Goal: Transaction & Acquisition: Purchase product/service

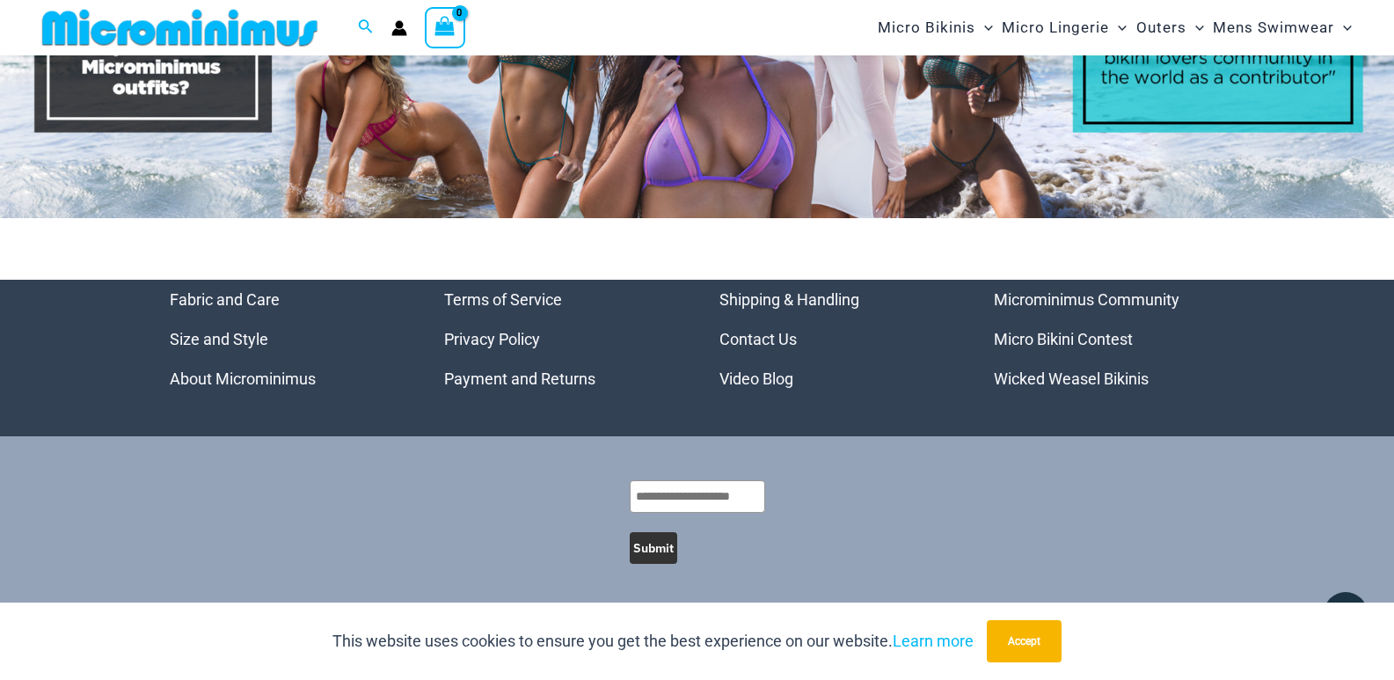
scroll to position [8202, 0]
click at [1111, 337] on link "Micro Bikini Contest" at bounding box center [1063, 339] width 139 height 18
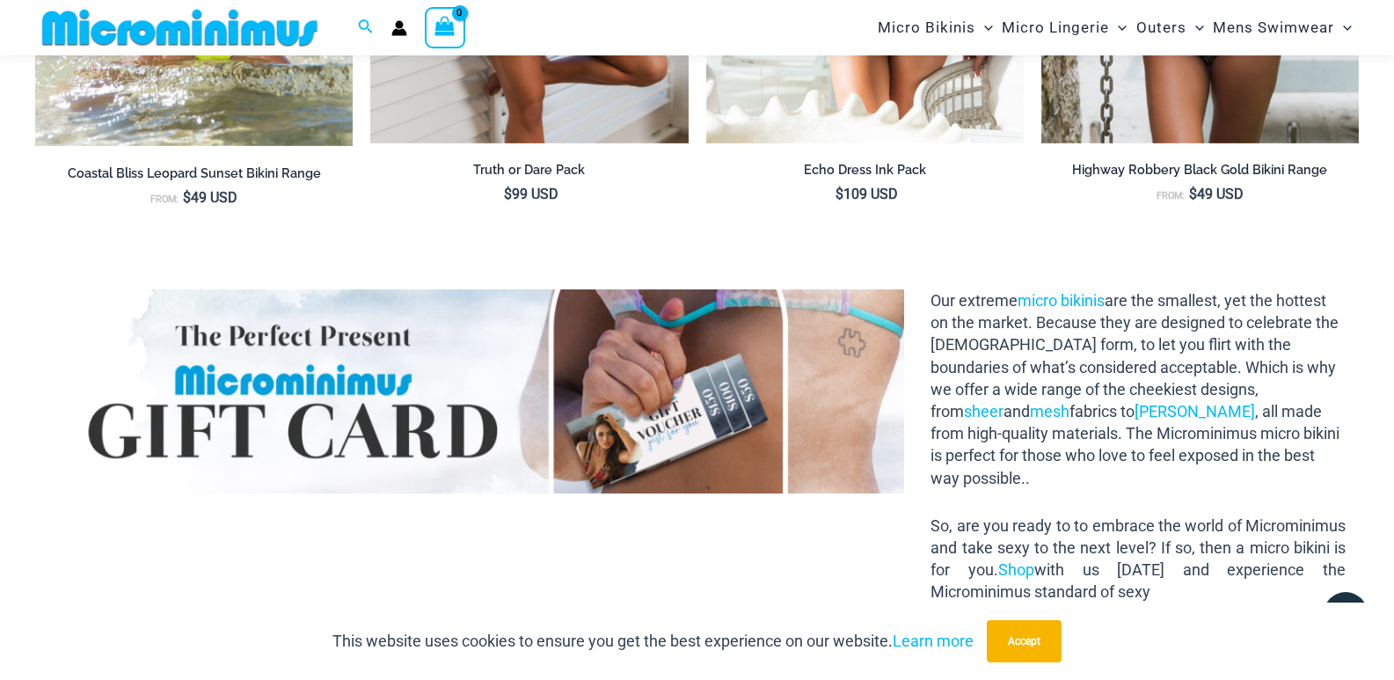
scroll to position [1831, 0]
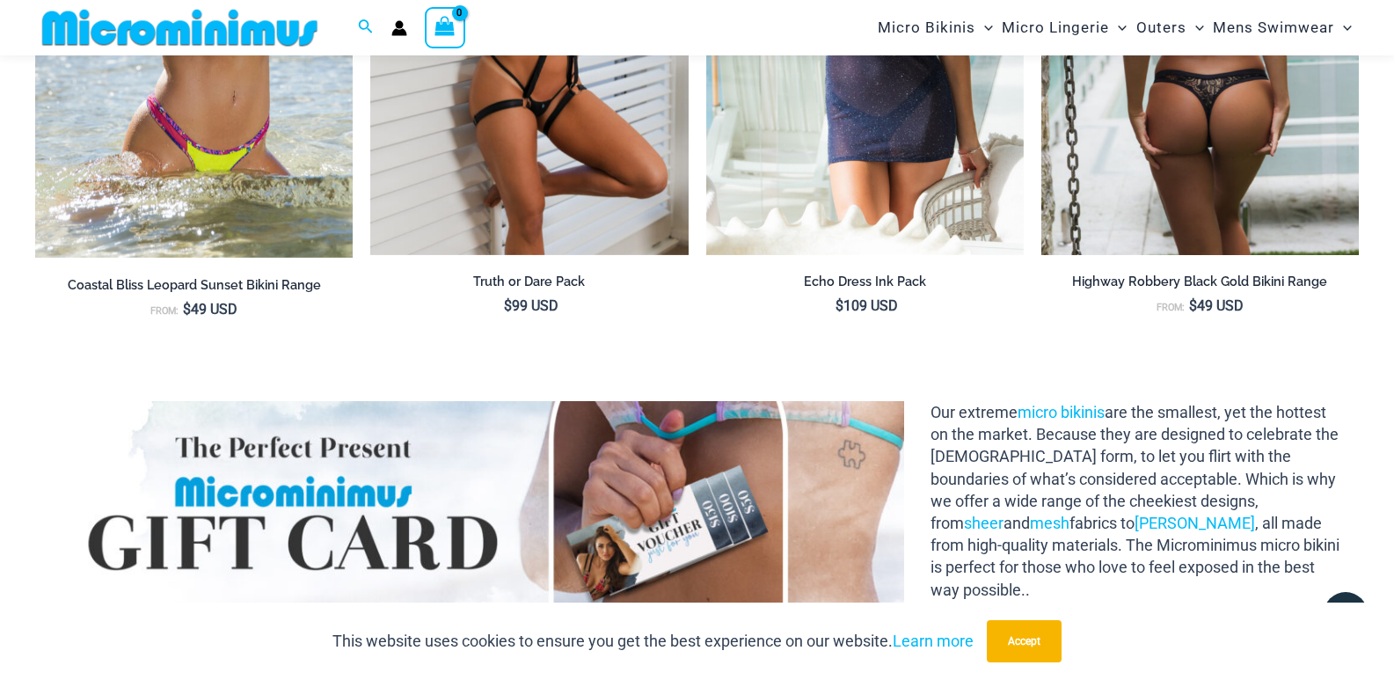
click at [1235, 201] on img at bounding box center [1200, 16] width 318 height 477
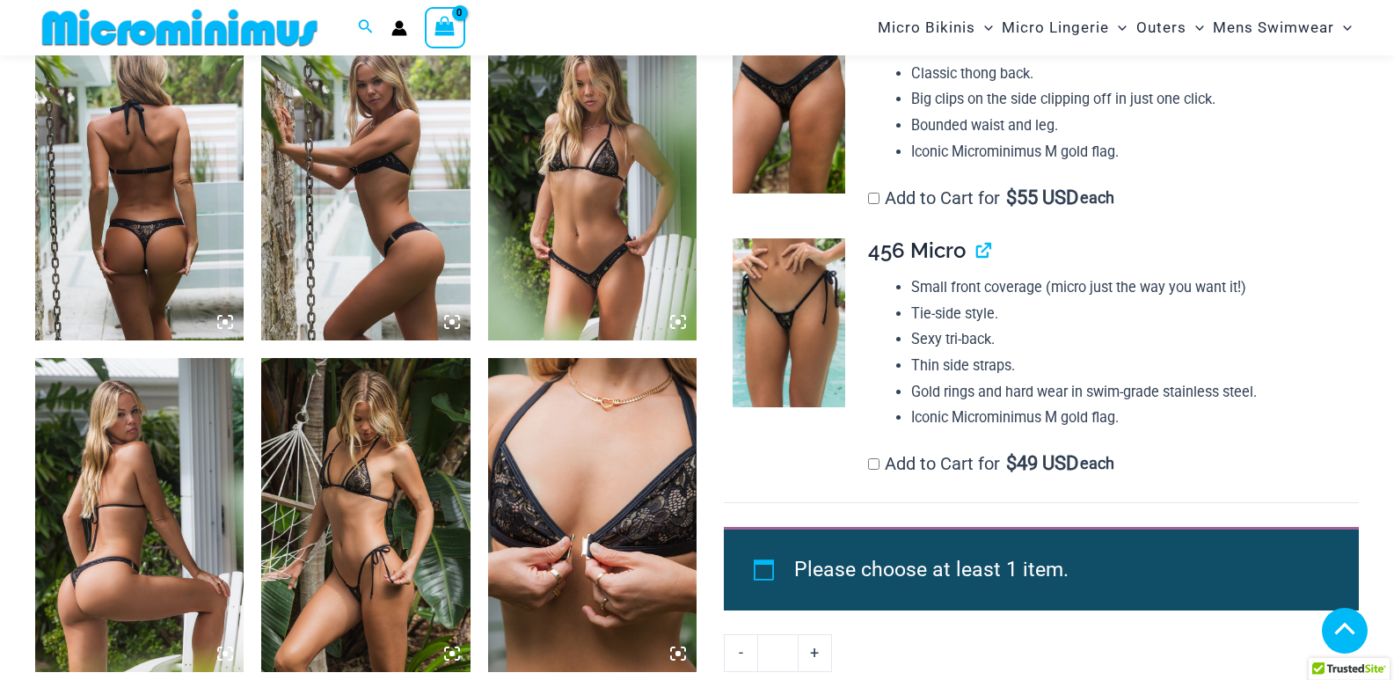
click at [222, 322] on icon at bounding box center [225, 322] width 16 height 16
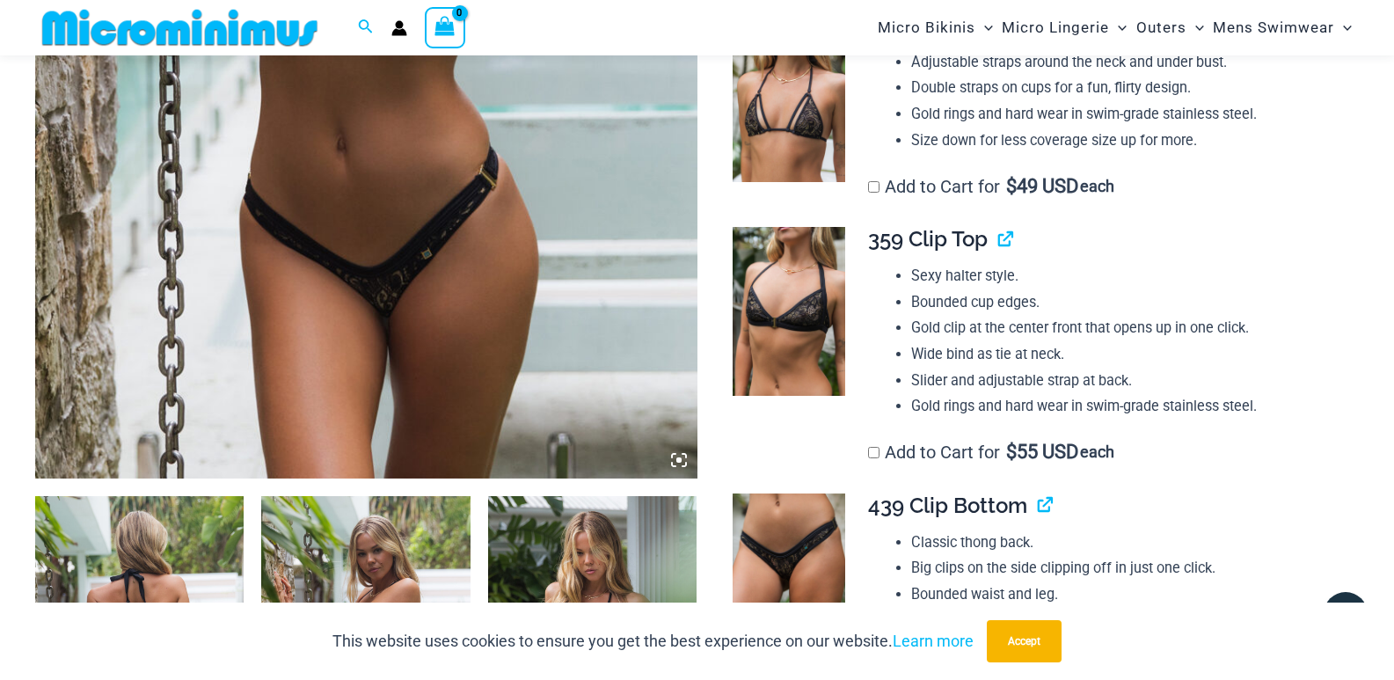
scroll to position [870, 0]
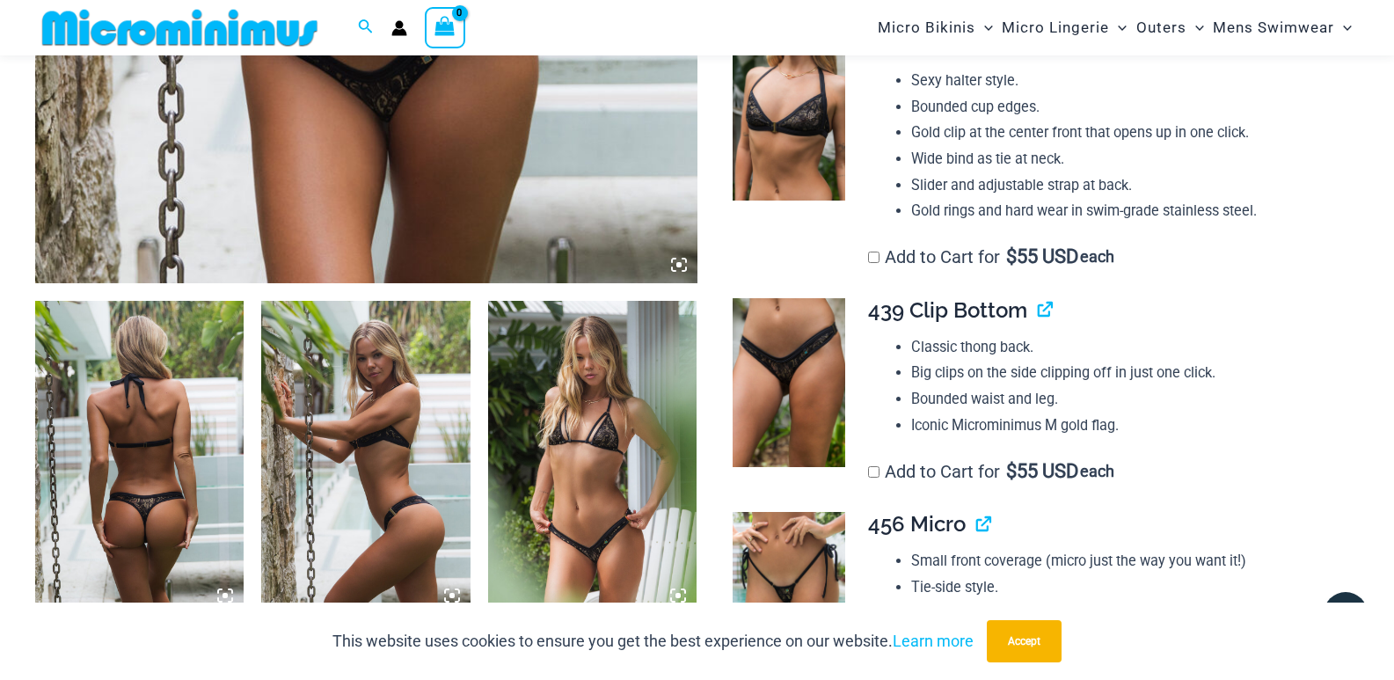
click at [674, 267] on icon at bounding box center [679, 265] width 16 height 16
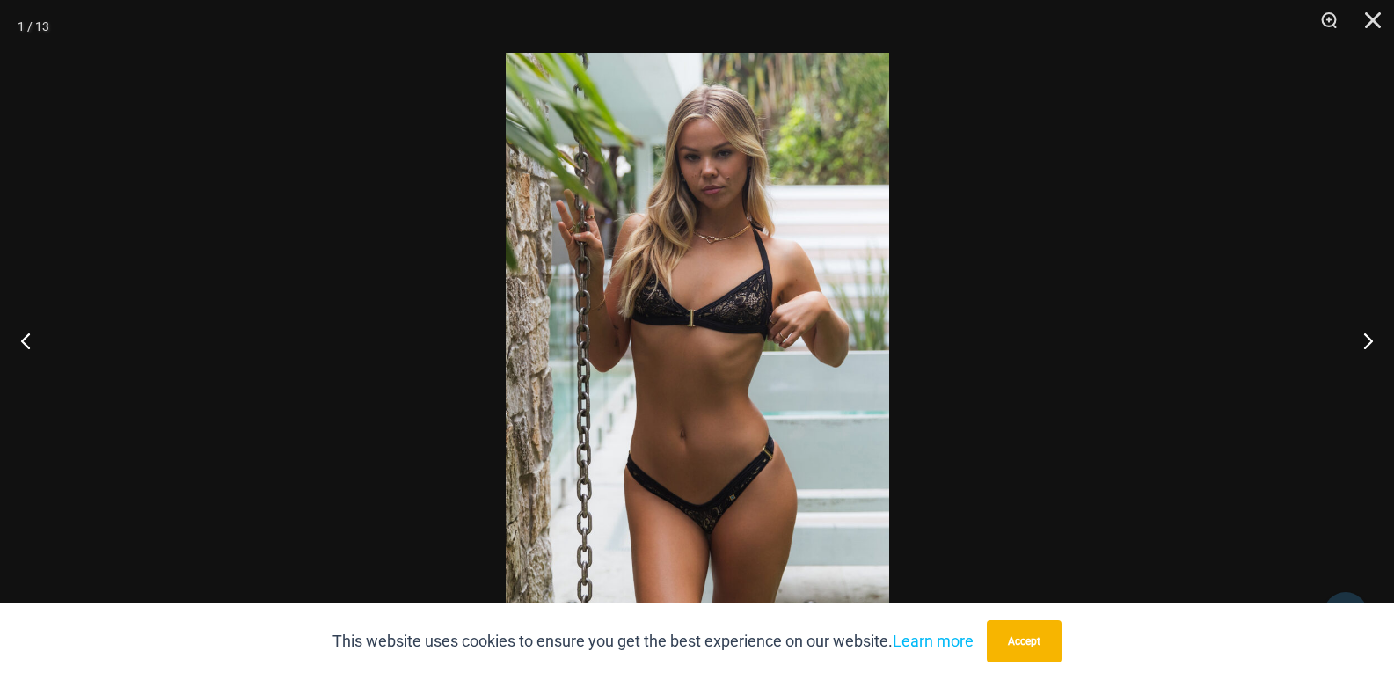
click at [734, 349] on img at bounding box center [698, 340] width 384 height 574
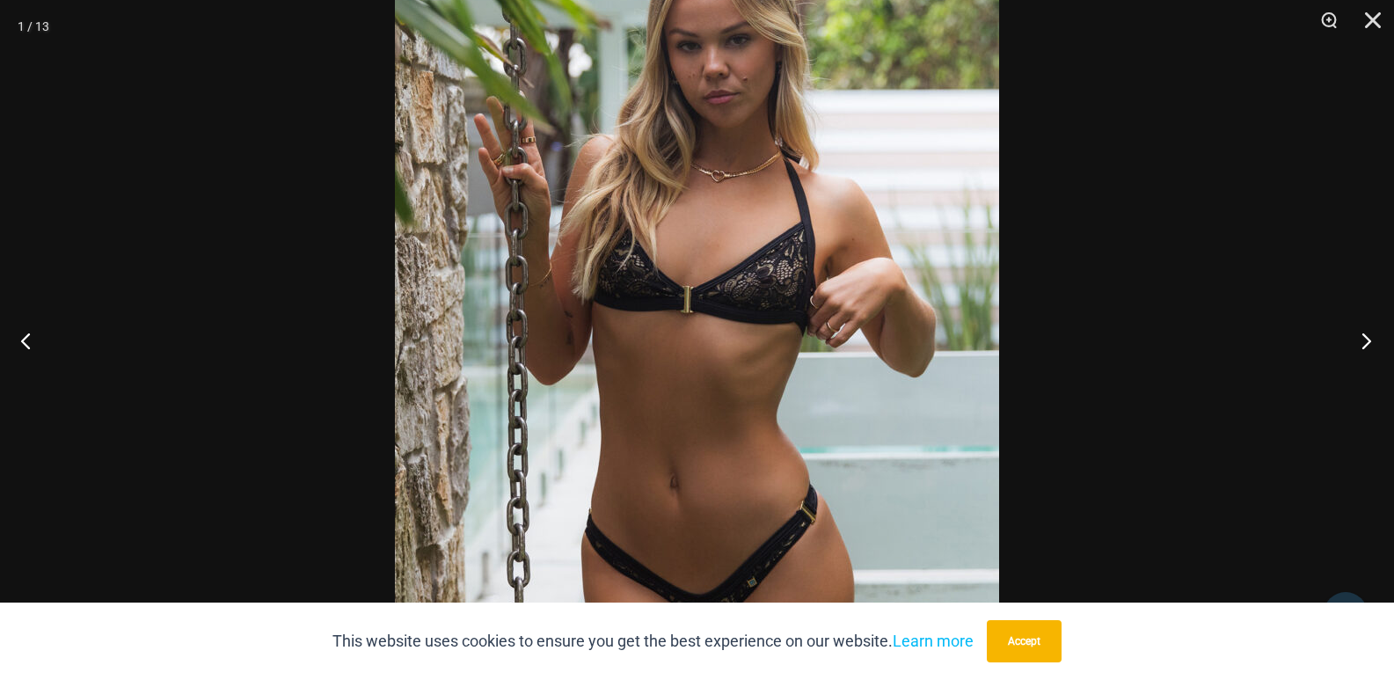
click at [1369, 344] on button "Next" at bounding box center [1361, 340] width 66 height 88
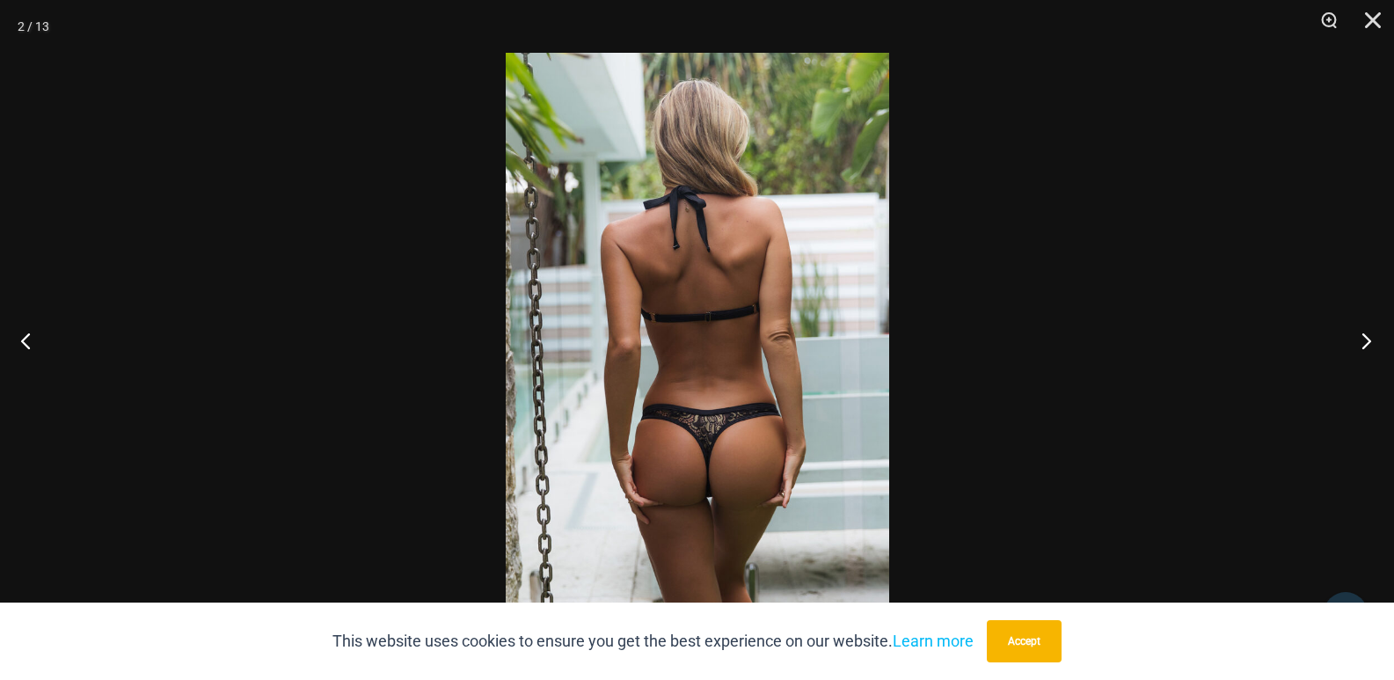
click at [1369, 344] on button "Next" at bounding box center [1361, 340] width 66 height 88
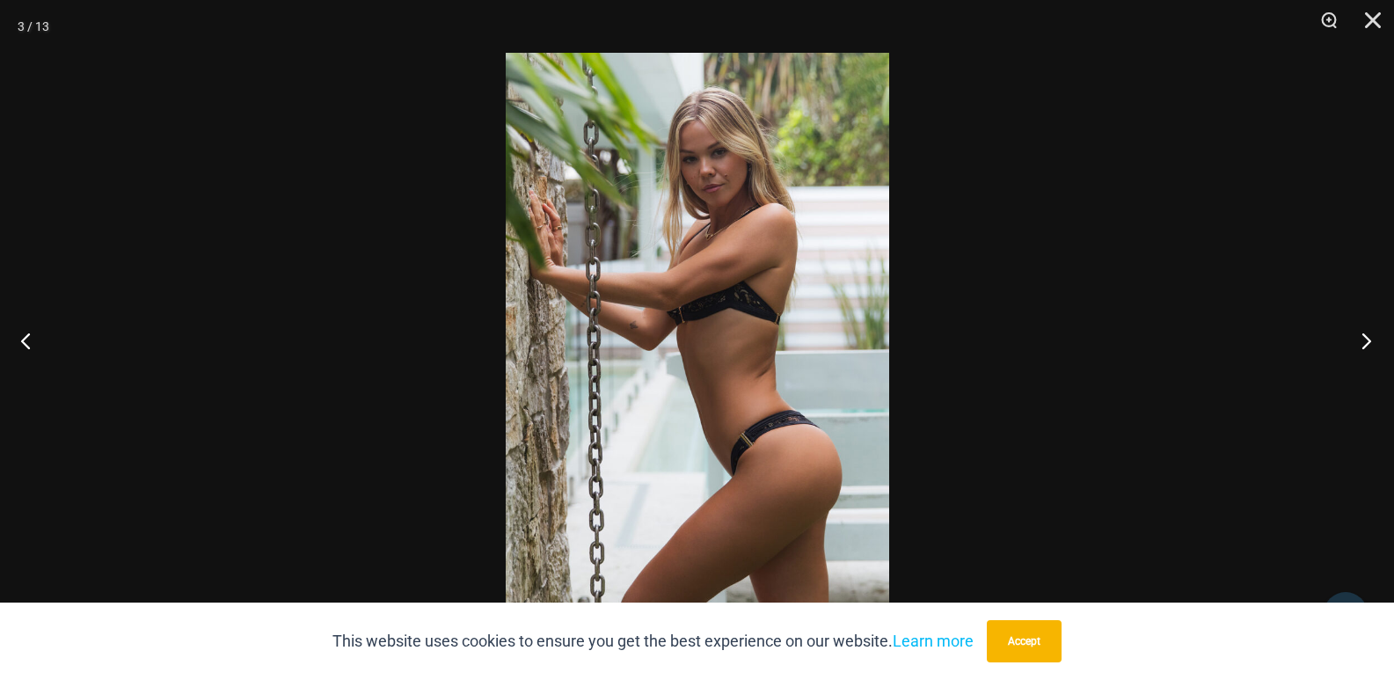
click at [1369, 344] on button "Next" at bounding box center [1361, 340] width 66 height 88
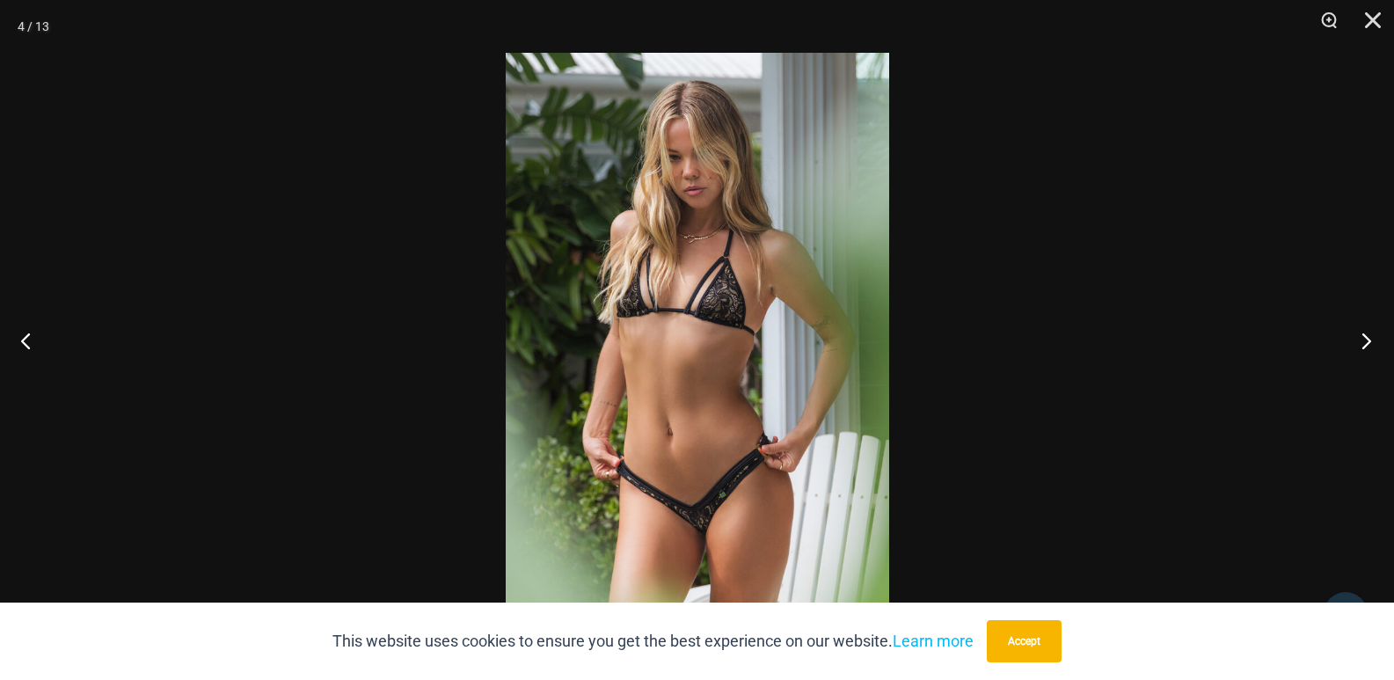
click at [1369, 344] on button "Next" at bounding box center [1361, 340] width 66 height 88
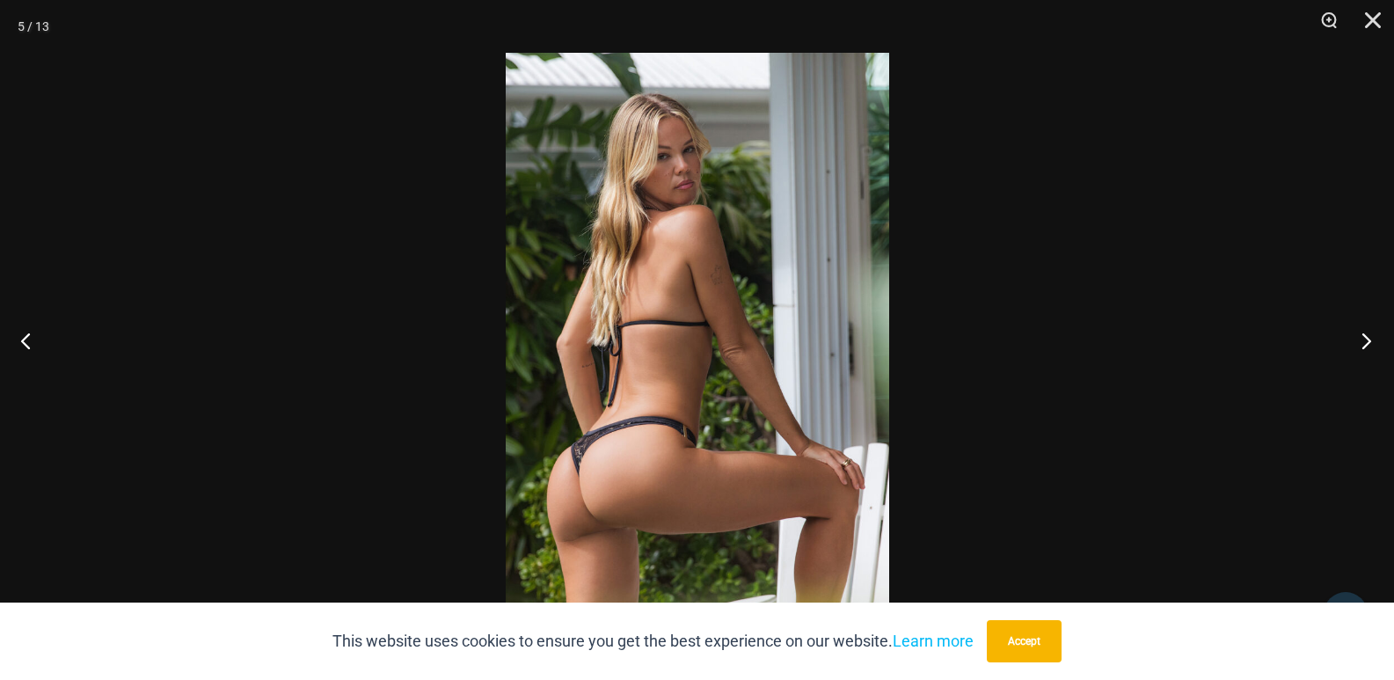
click at [1369, 344] on button "Next" at bounding box center [1361, 340] width 66 height 88
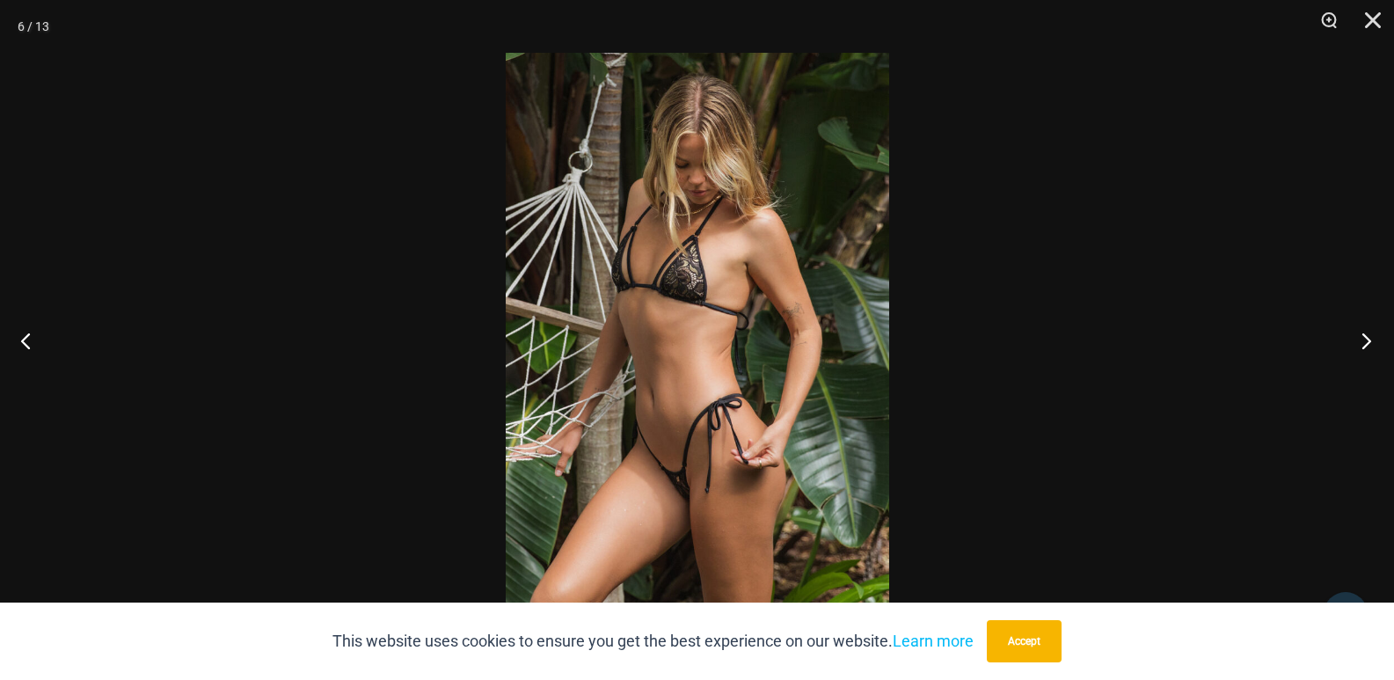
click at [1369, 344] on button "Next" at bounding box center [1361, 340] width 66 height 88
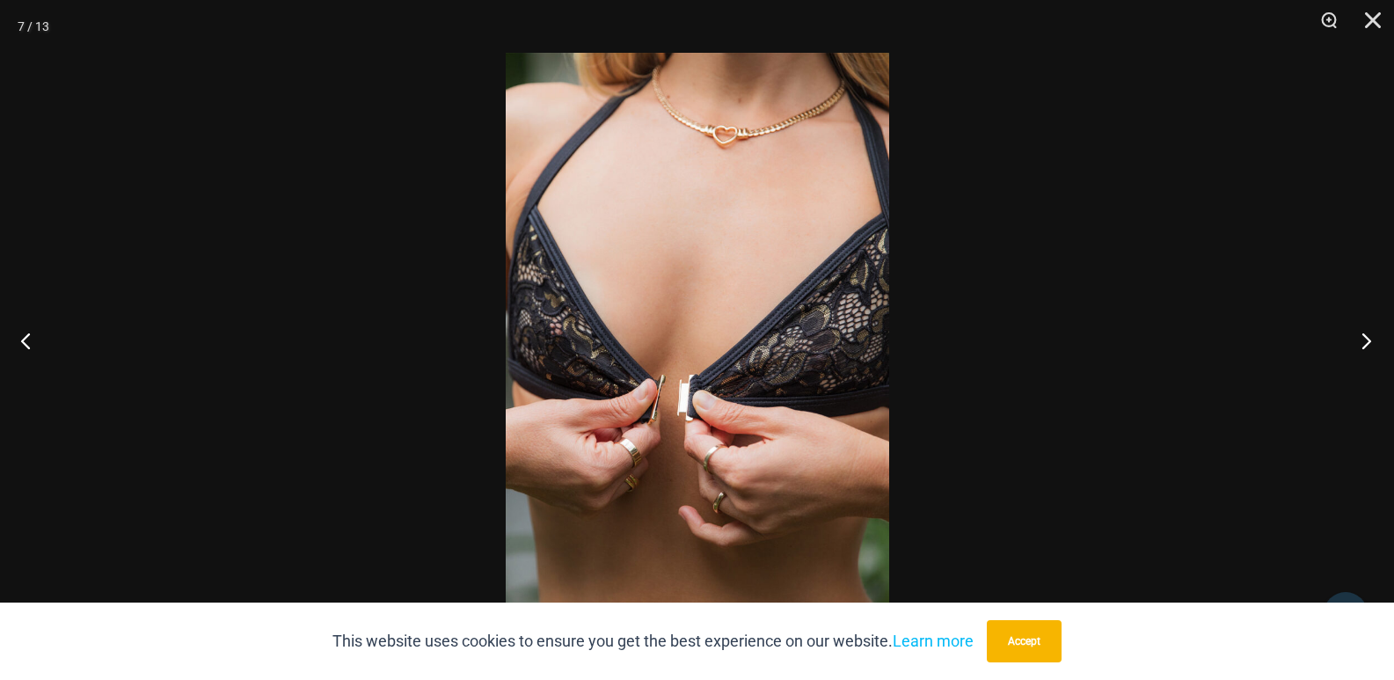
click at [1369, 344] on button "Next" at bounding box center [1361, 340] width 66 height 88
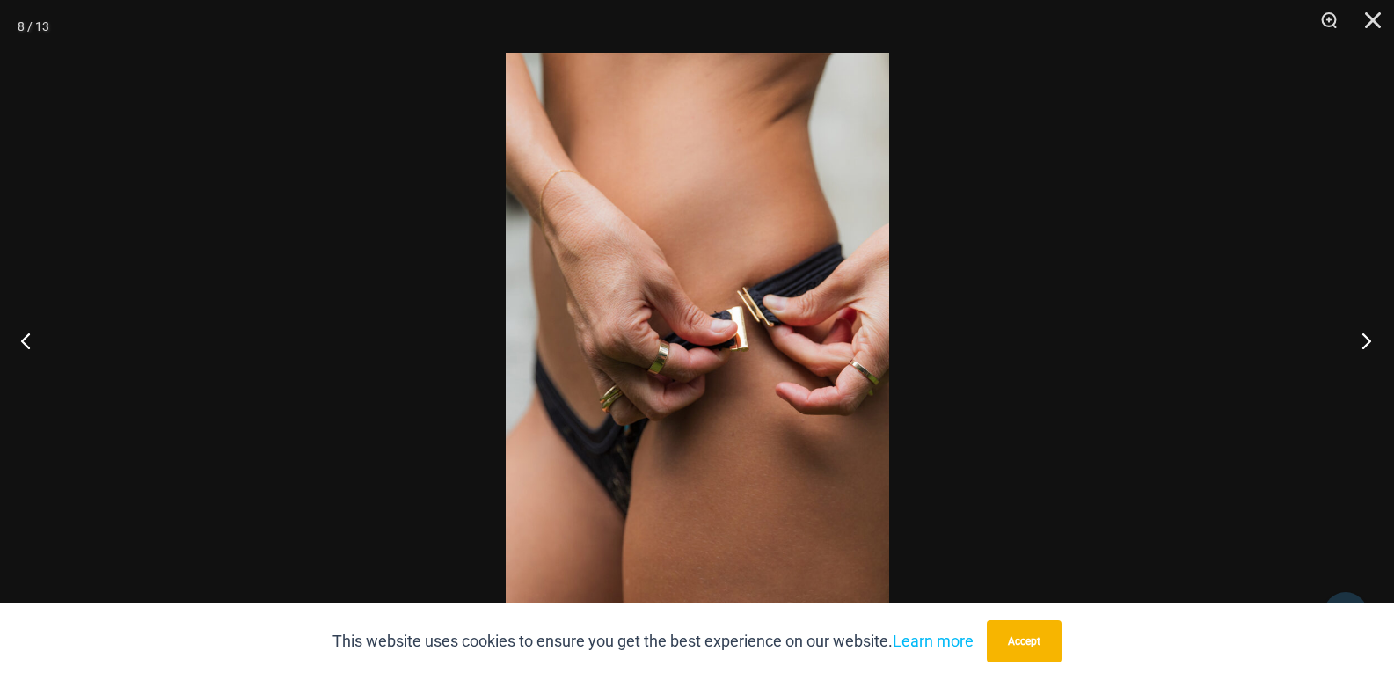
click at [1369, 344] on button "Next" at bounding box center [1361, 340] width 66 height 88
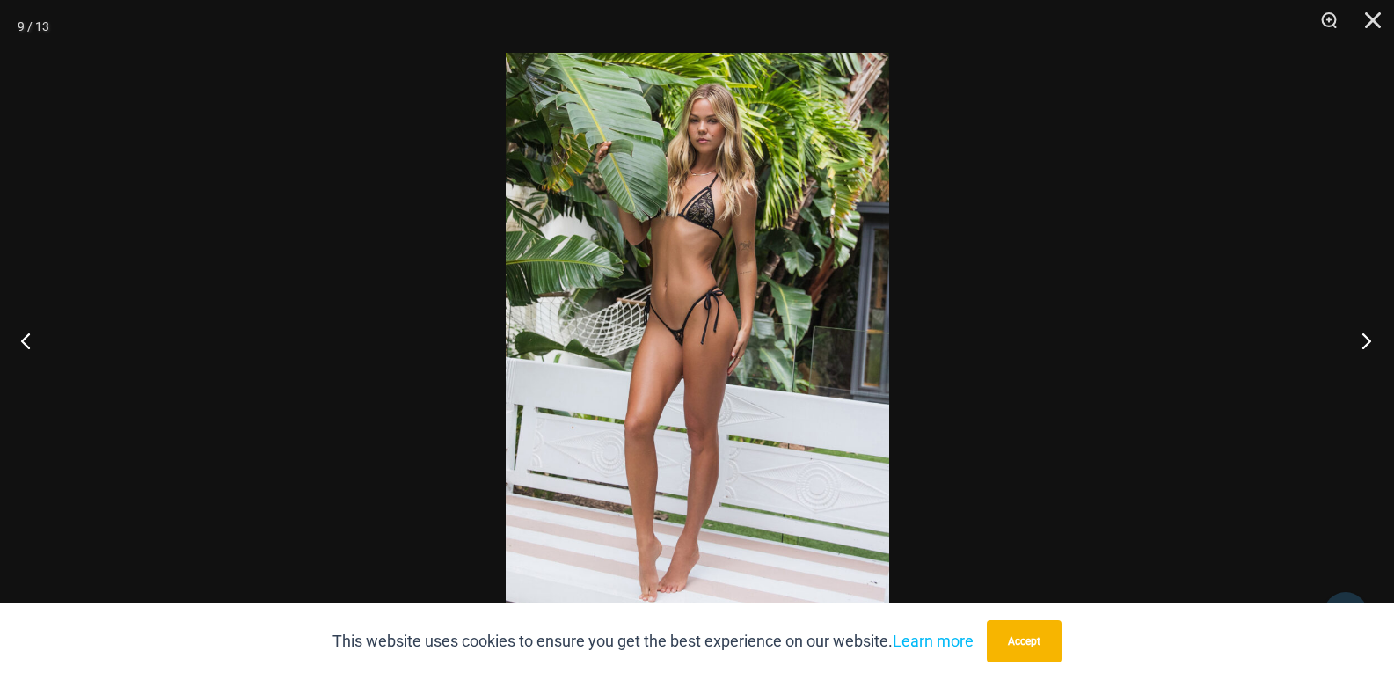
click at [1369, 344] on button "Next" at bounding box center [1361, 340] width 66 height 88
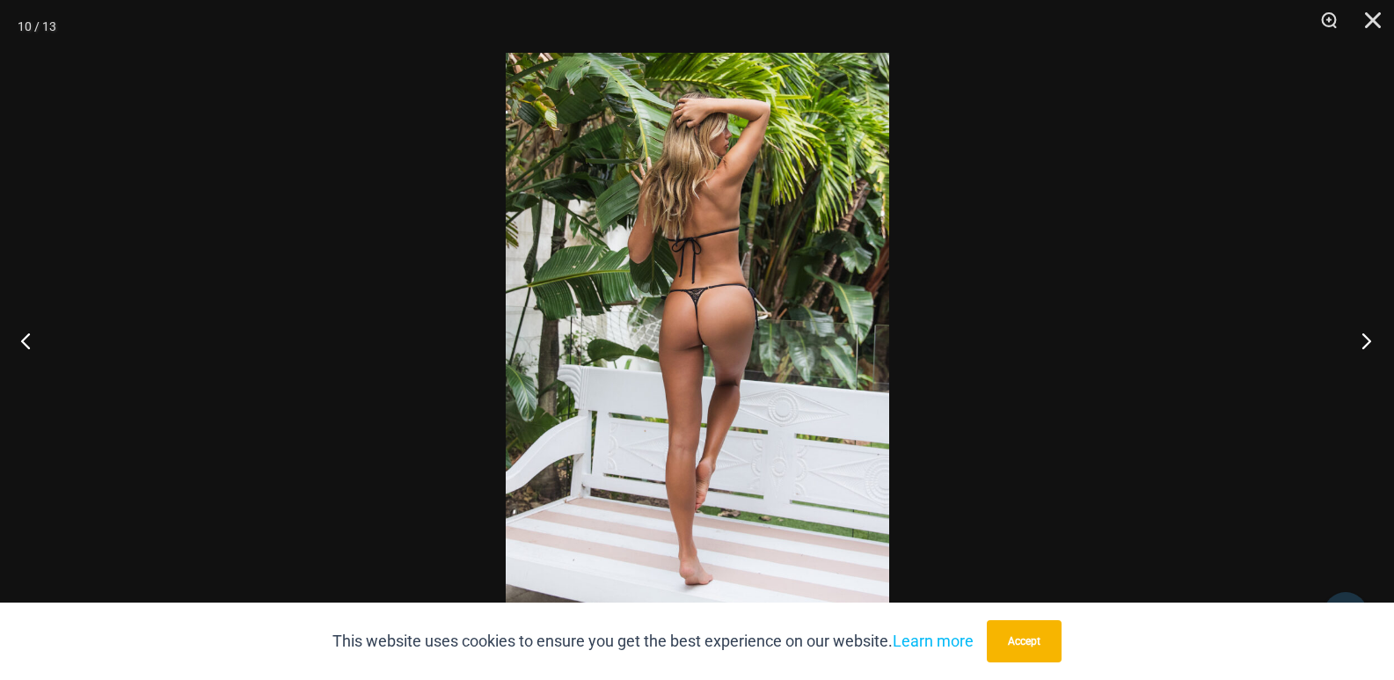
click at [1369, 344] on button "Next" at bounding box center [1361, 340] width 66 height 88
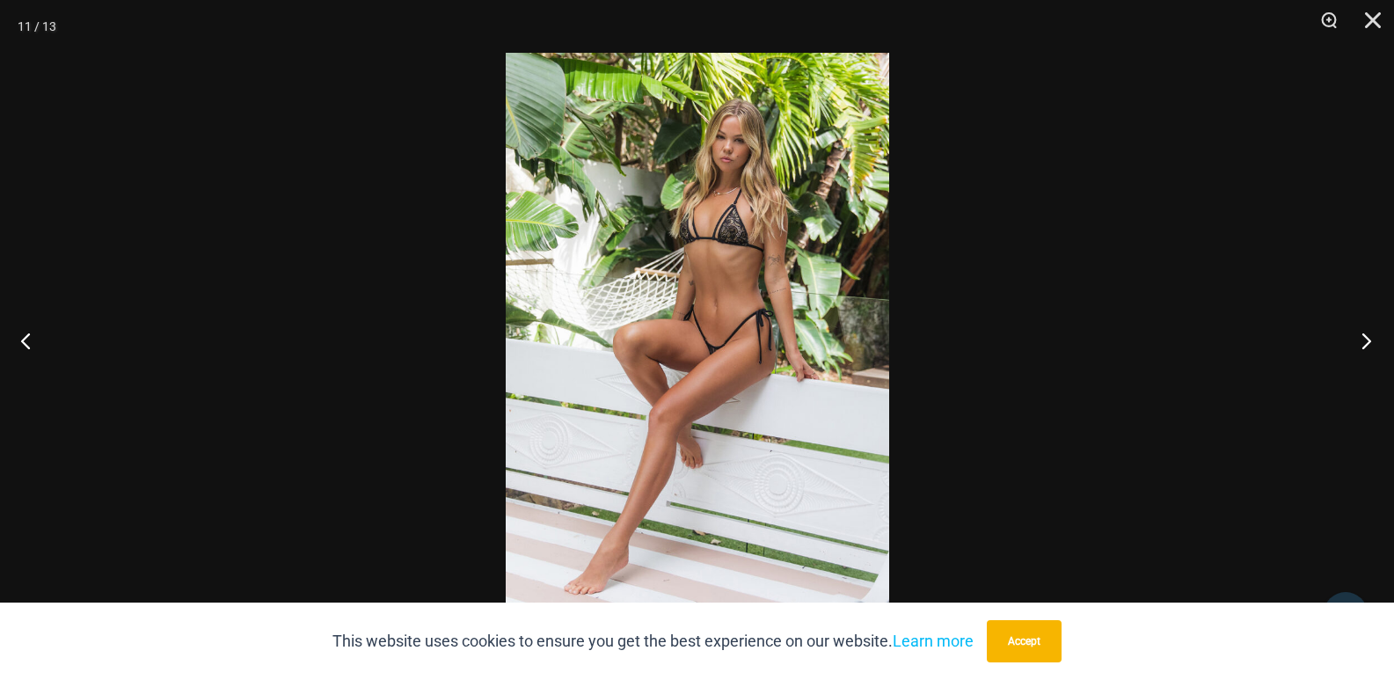
click at [1369, 344] on button "Next" at bounding box center [1361, 340] width 66 height 88
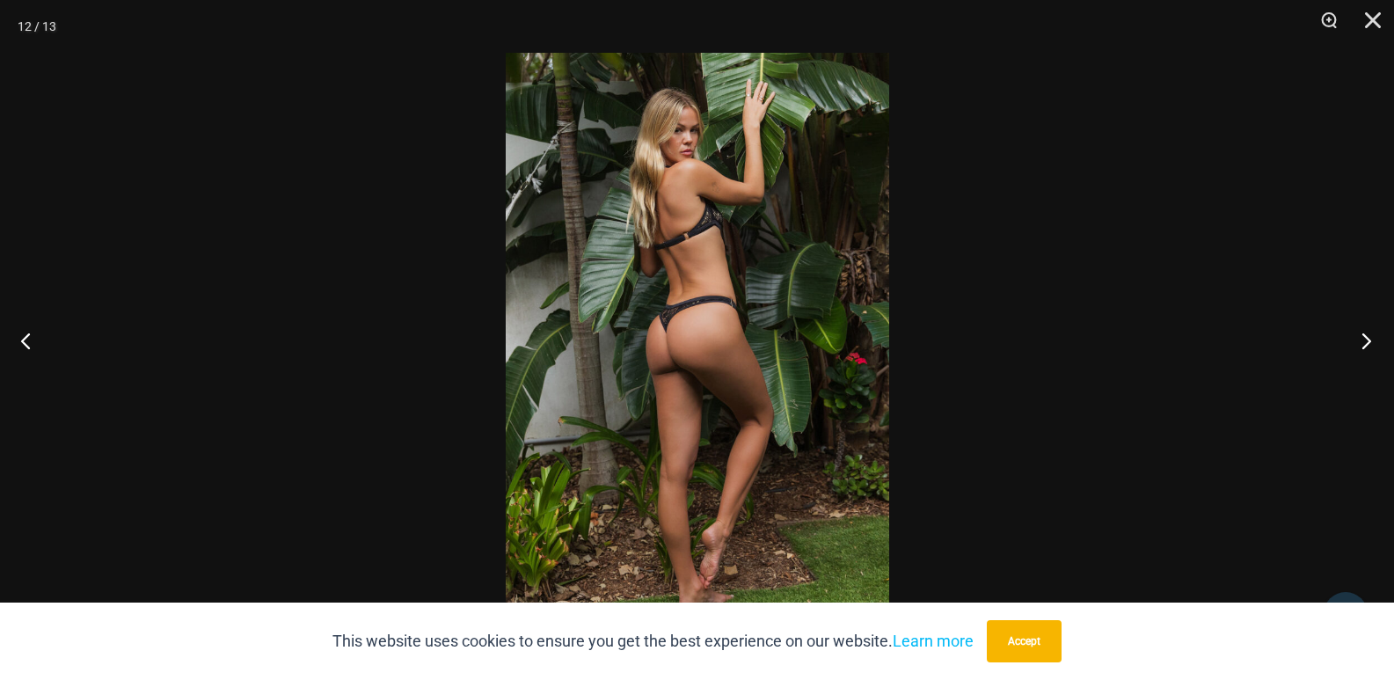
click at [1367, 343] on button "Next" at bounding box center [1361, 340] width 66 height 88
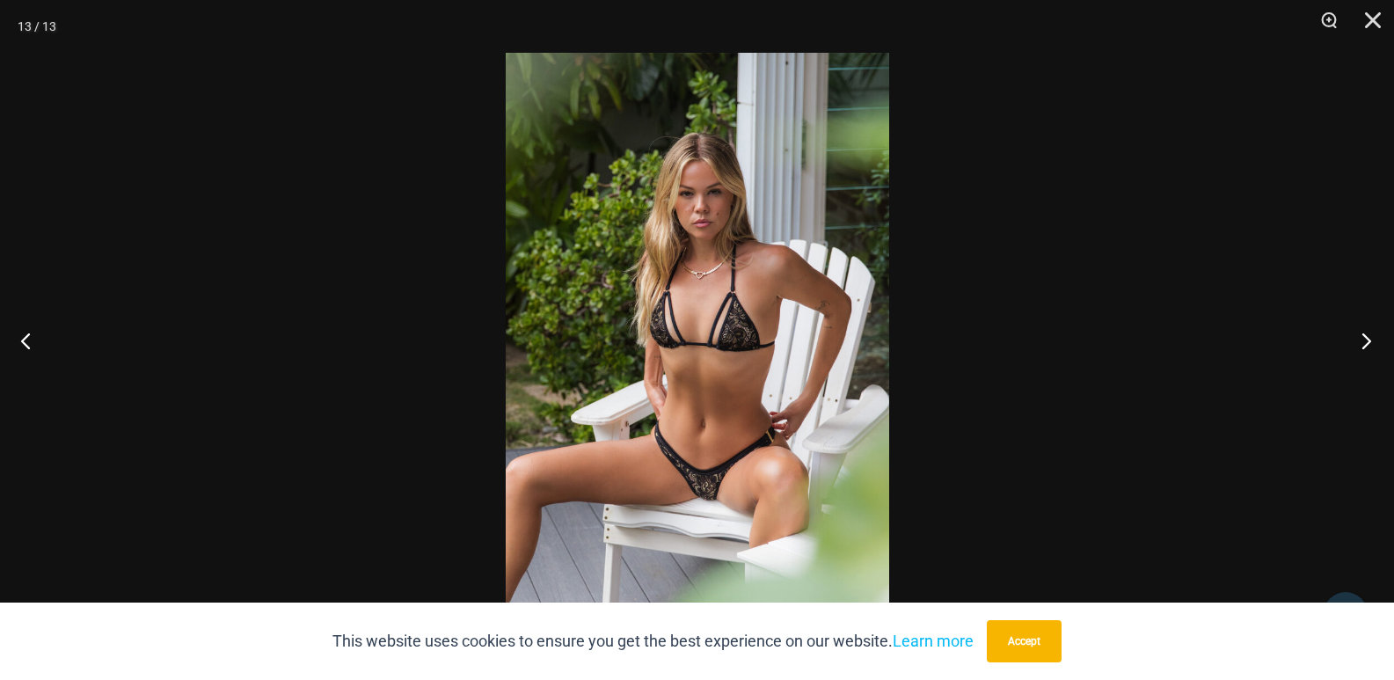
click at [1367, 343] on button "Next" at bounding box center [1361, 340] width 66 height 88
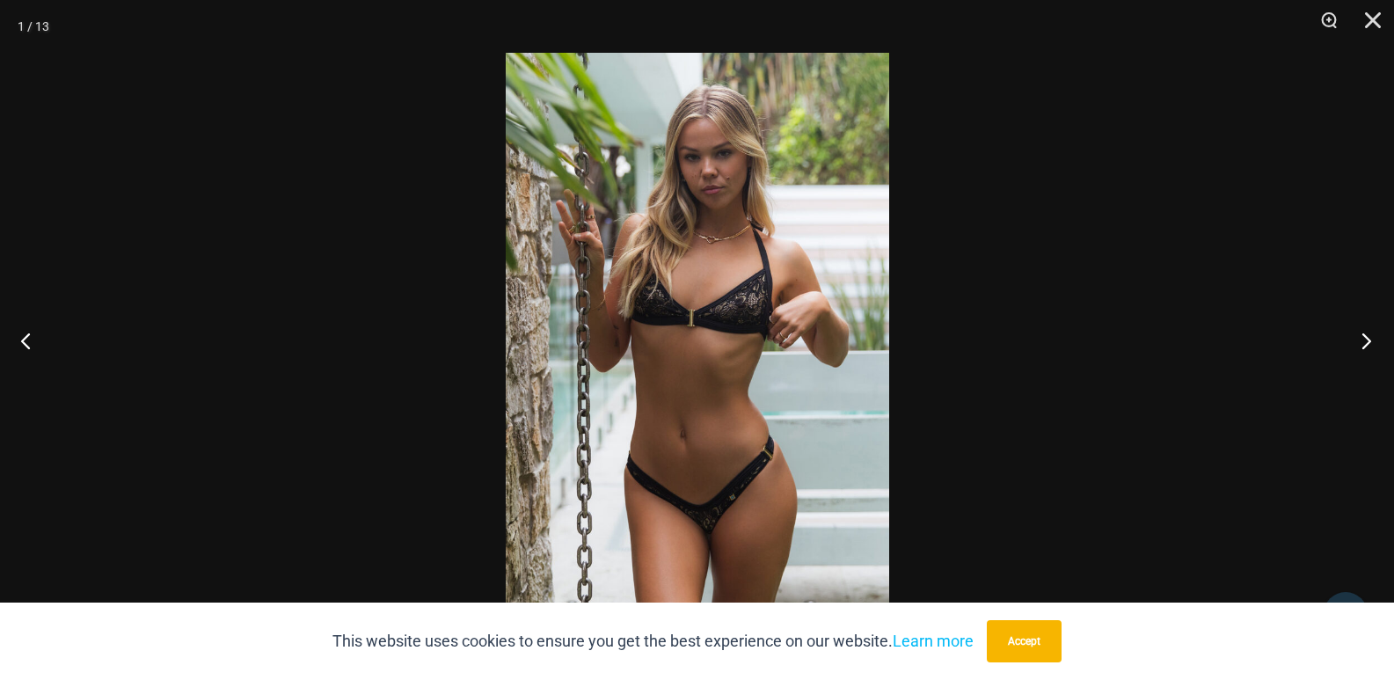
click at [1367, 343] on button "Next" at bounding box center [1361, 340] width 66 height 88
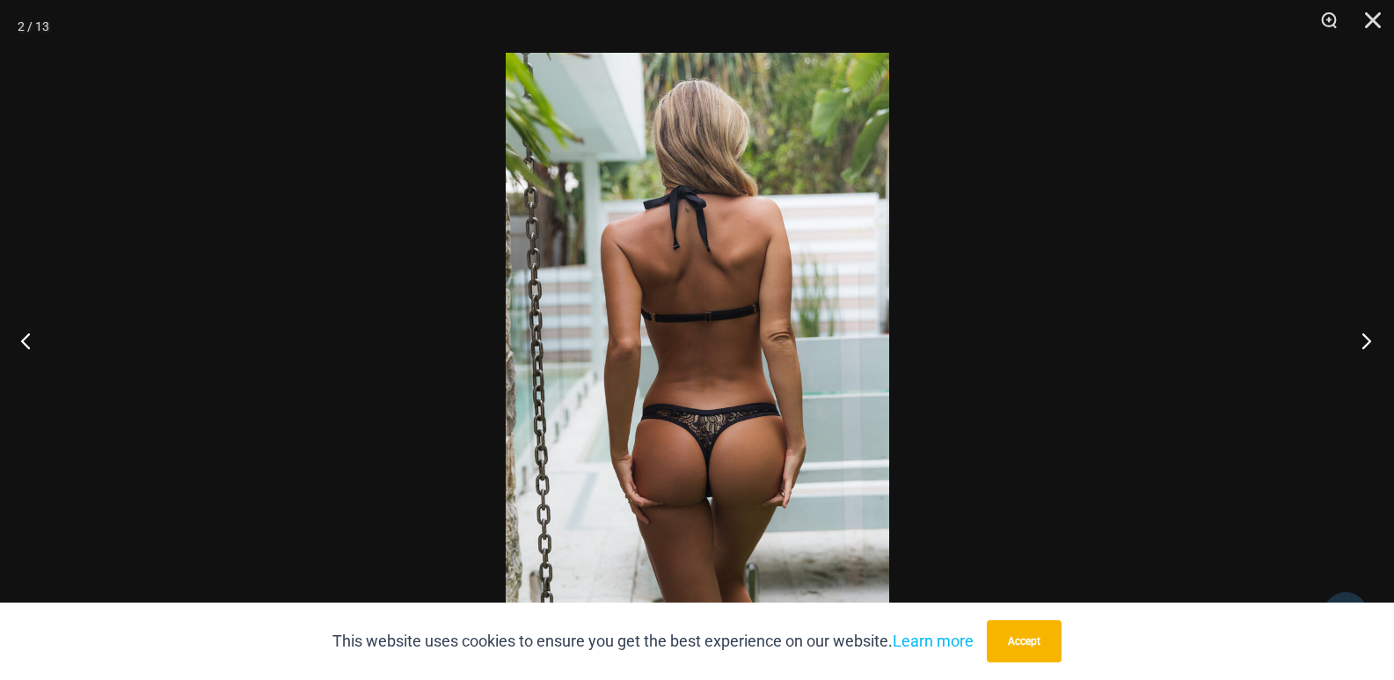
click at [1367, 343] on button "Next" at bounding box center [1361, 340] width 66 height 88
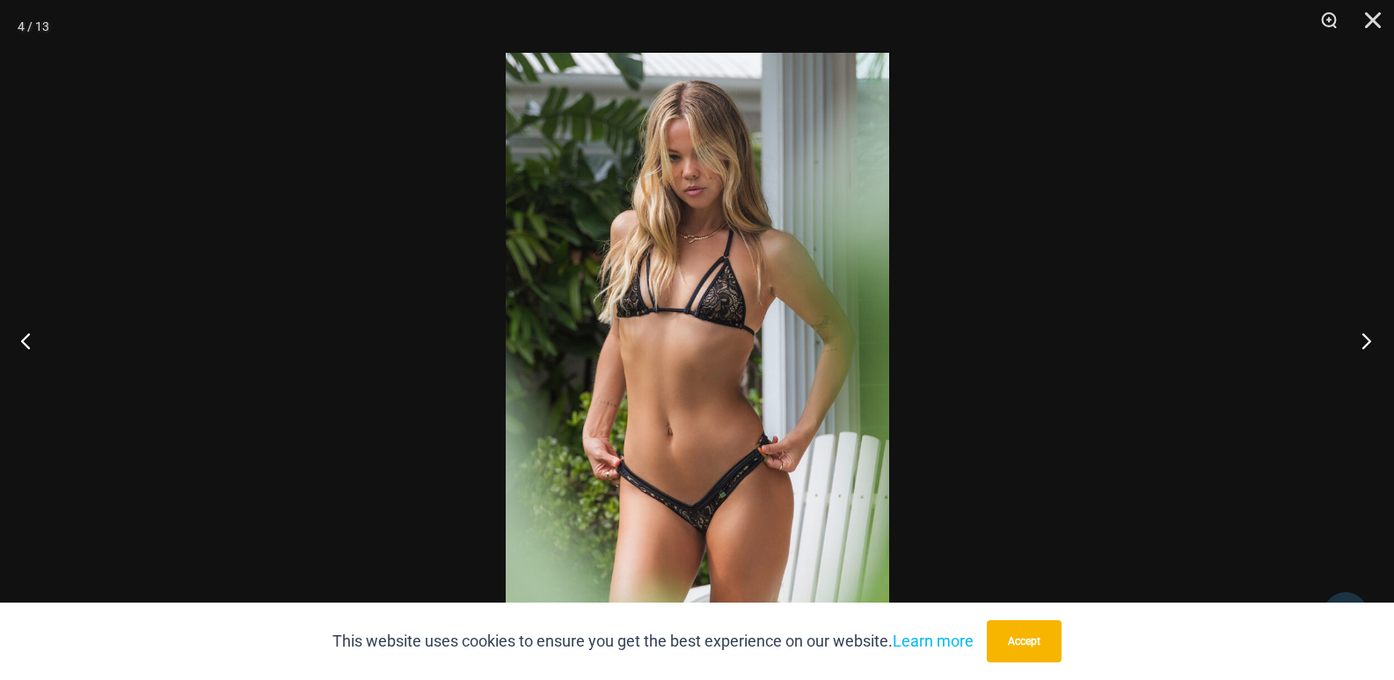
click at [1367, 343] on button "Next" at bounding box center [1361, 340] width 66 height 88
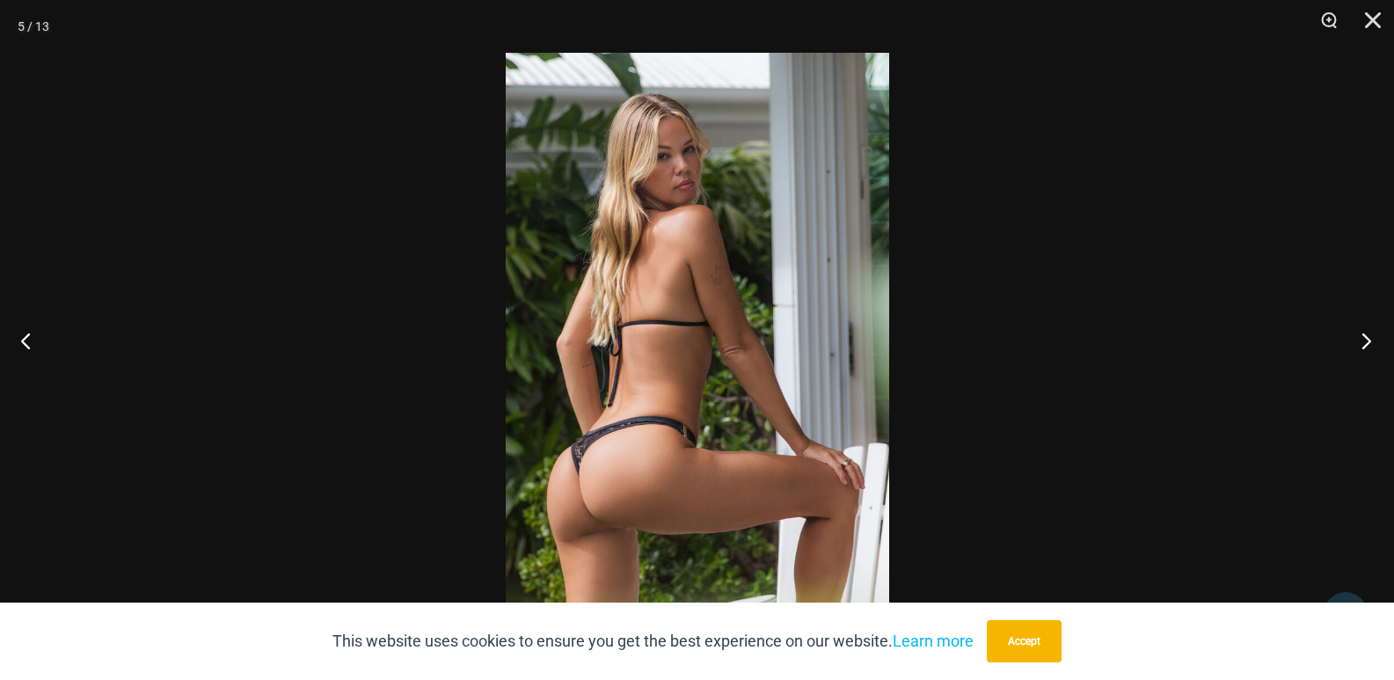
click at [1366, 343] on button "Next" at bounding box center [1361, 340] width 66 height 88
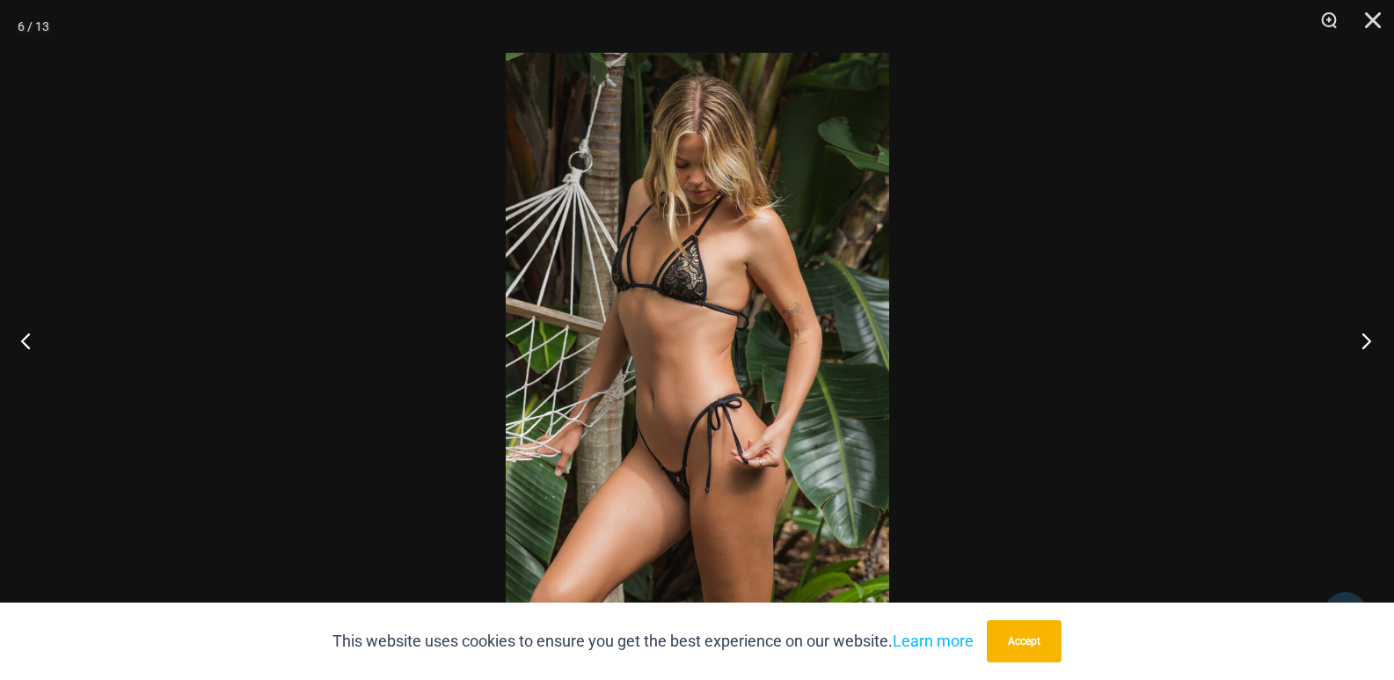
click at [1366, 343] on button "Next" at bounding box center [1361, 340] width 66 height 88
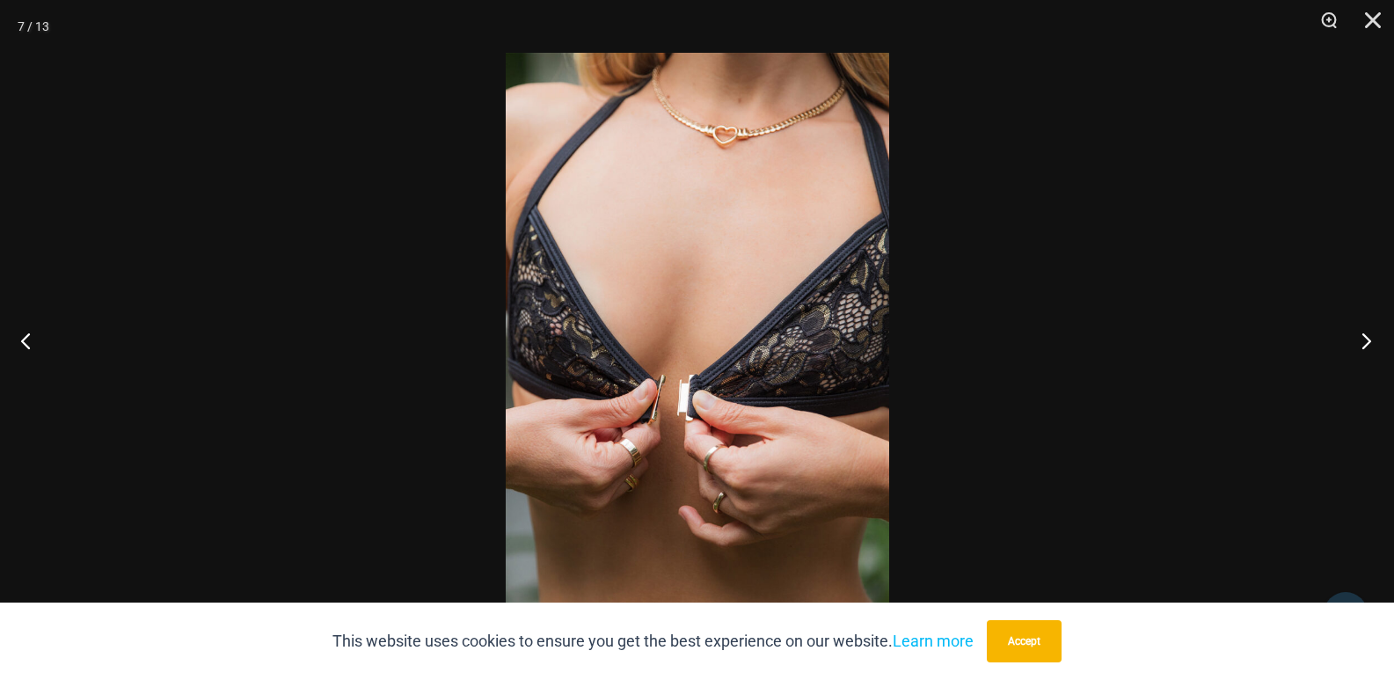
click at [1366, 343] on button "Next" at bounding box center [1361, 340] width 66 height 88
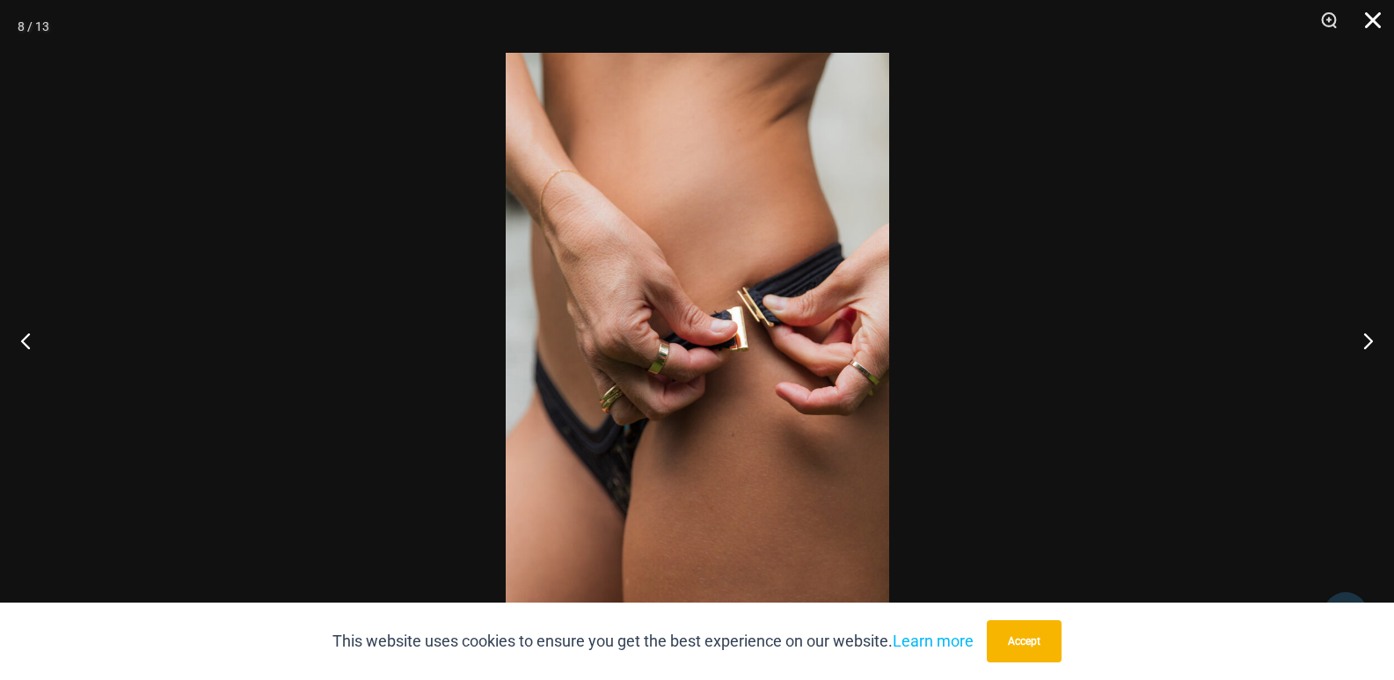
click at [1376, 11] on button "Close" at bounding box center [1367, 26] width 44 height 53
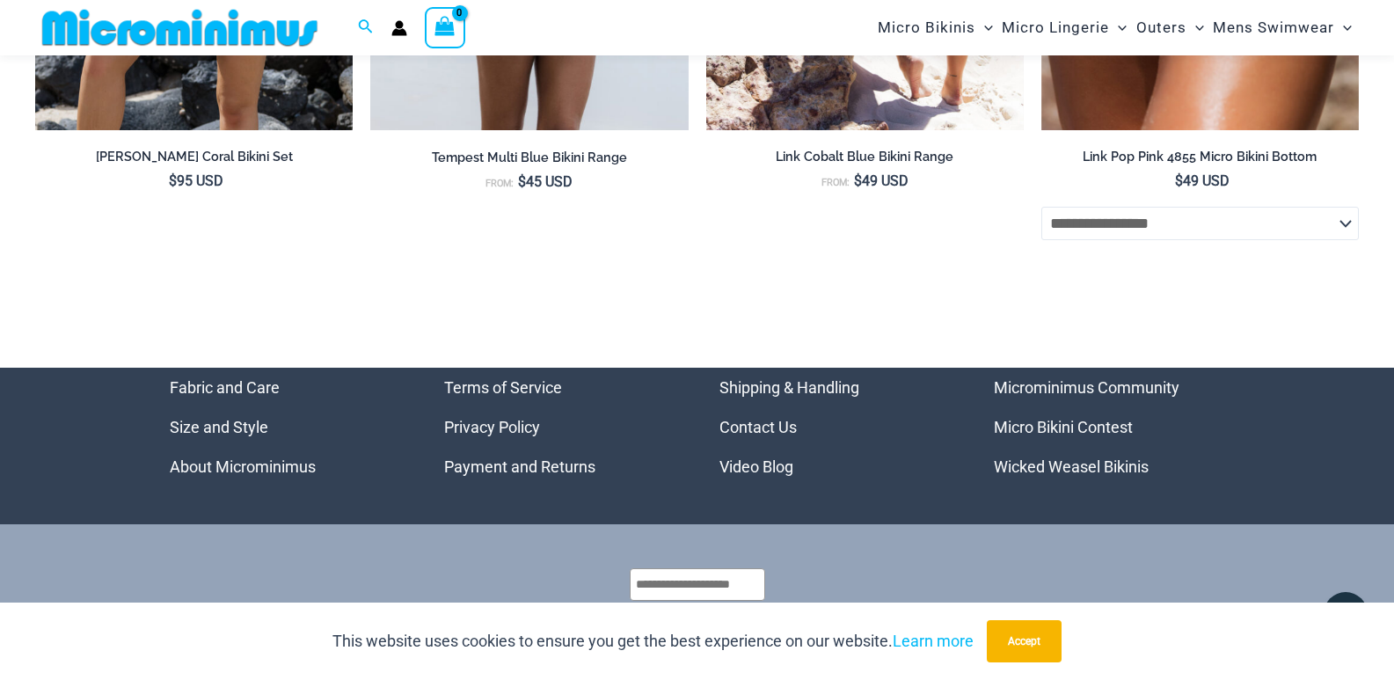
scroll to position [6675, 0]
